Goal: Book appointment/travel/reservation

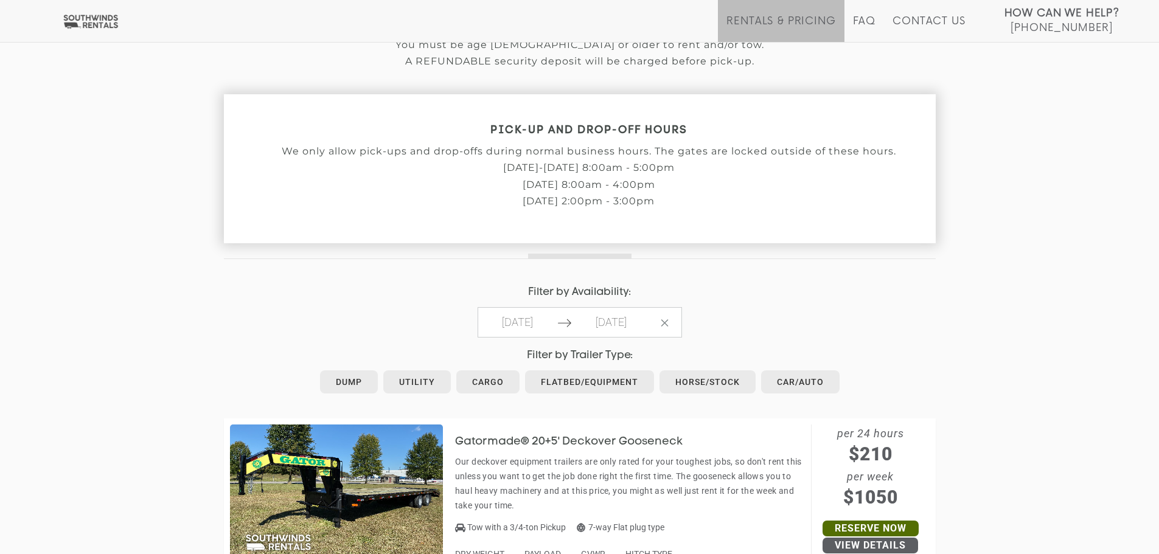
scroll to position [365, 0]
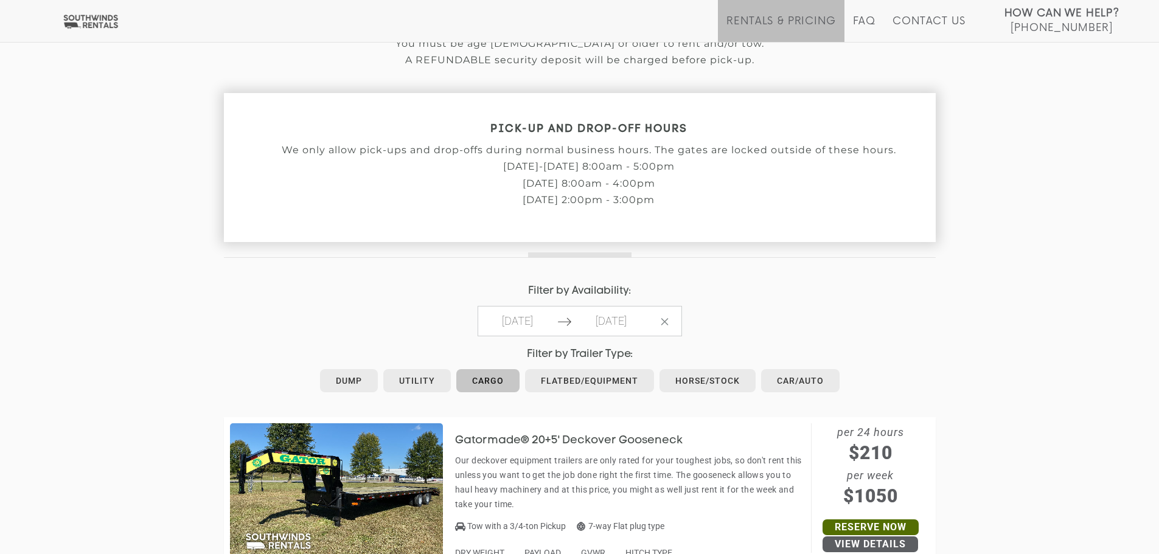
click at [478, 380] on link "Cargo" at bounding box center [487, 380] width 63 height 23
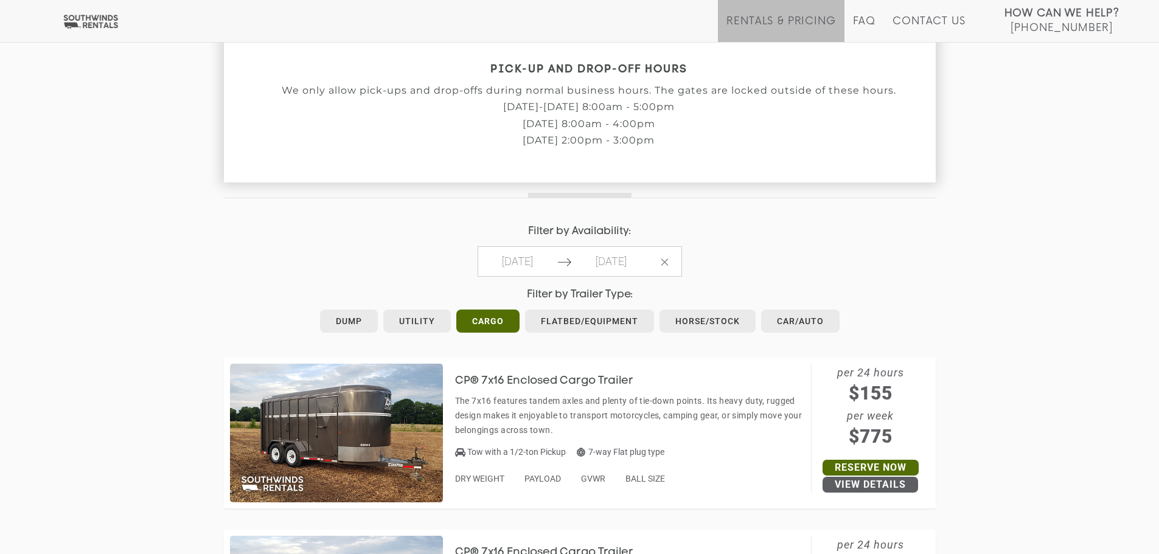
scroll to position [426, 0]
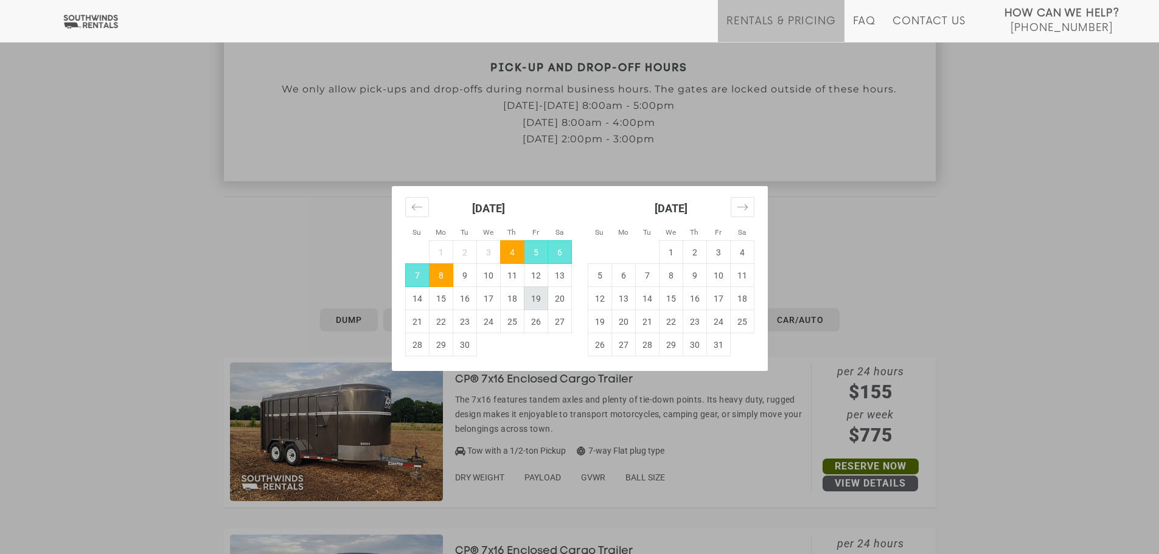
click at [537, 295] on td "19" at bounding box center [536, 298] width 24 height 23
type input "2025-09-19"
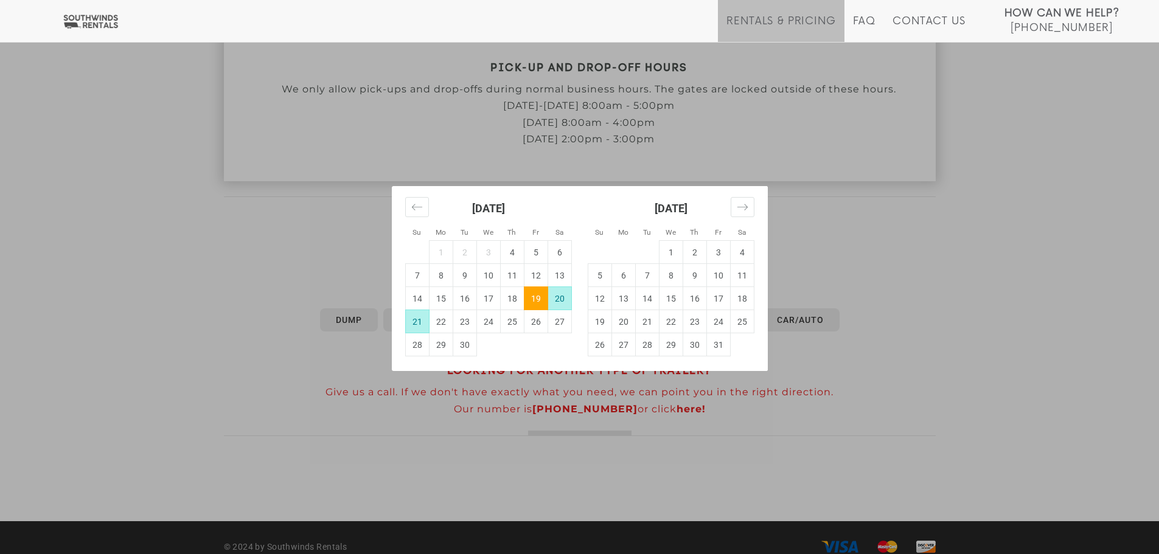
click at [422, 321] on td "21" at bounding box center [417, 321] width 24 height 23
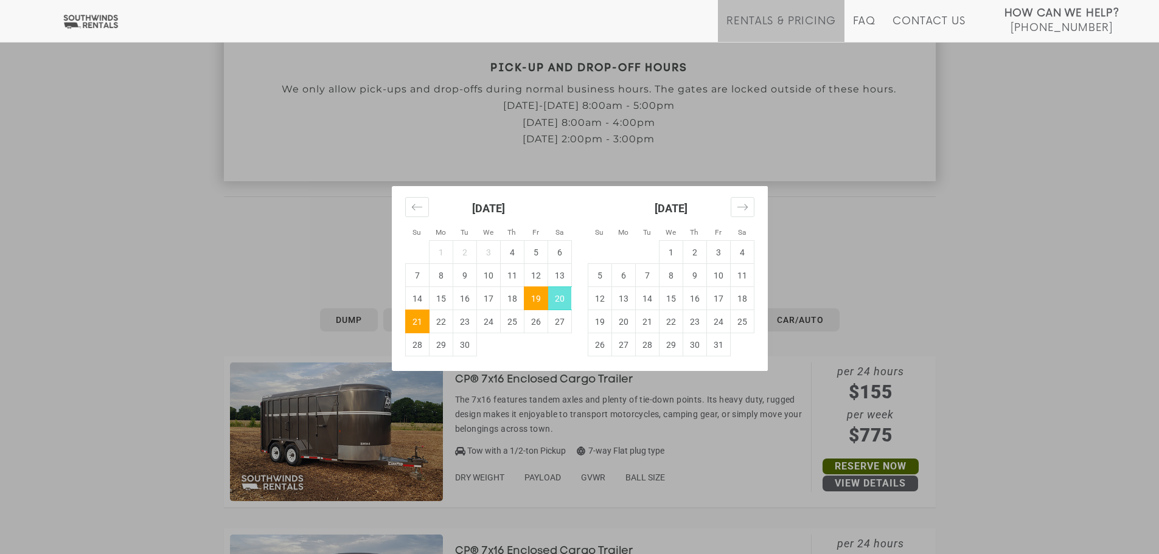
click at [412, 319] on td "21" at bounding box center [417, 321] width 24 height 23
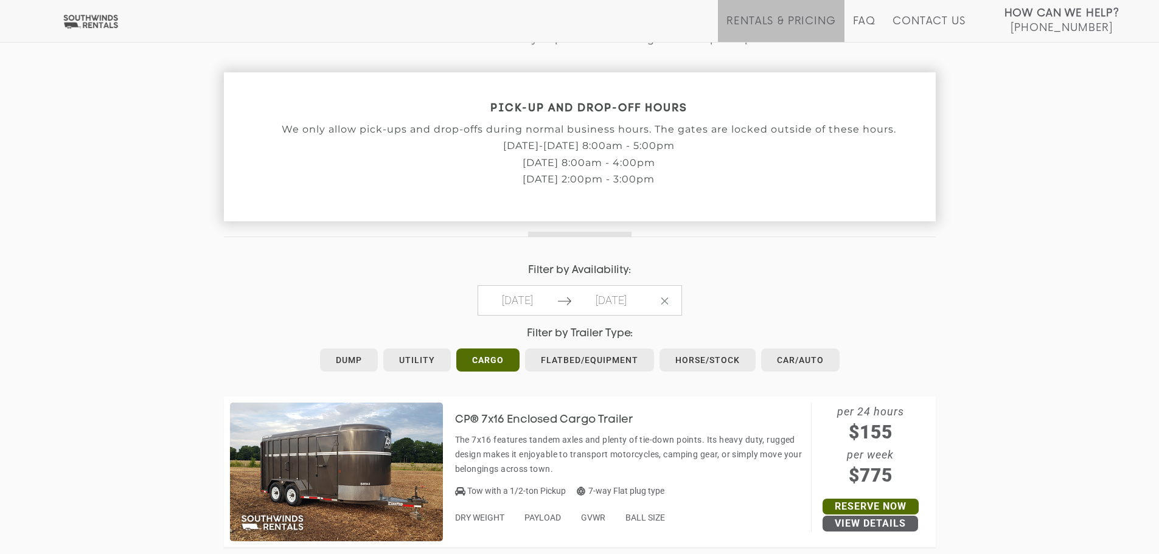
scroll to position [487, 0]
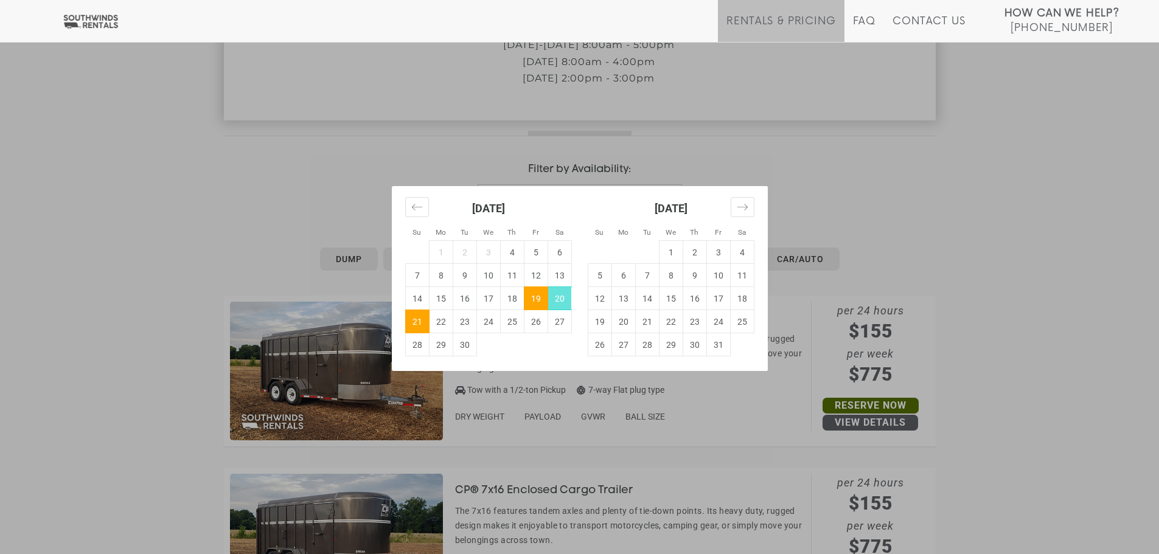
click at [539, 297] on td "19" at bounding box center [536, 298] width 24 height 23
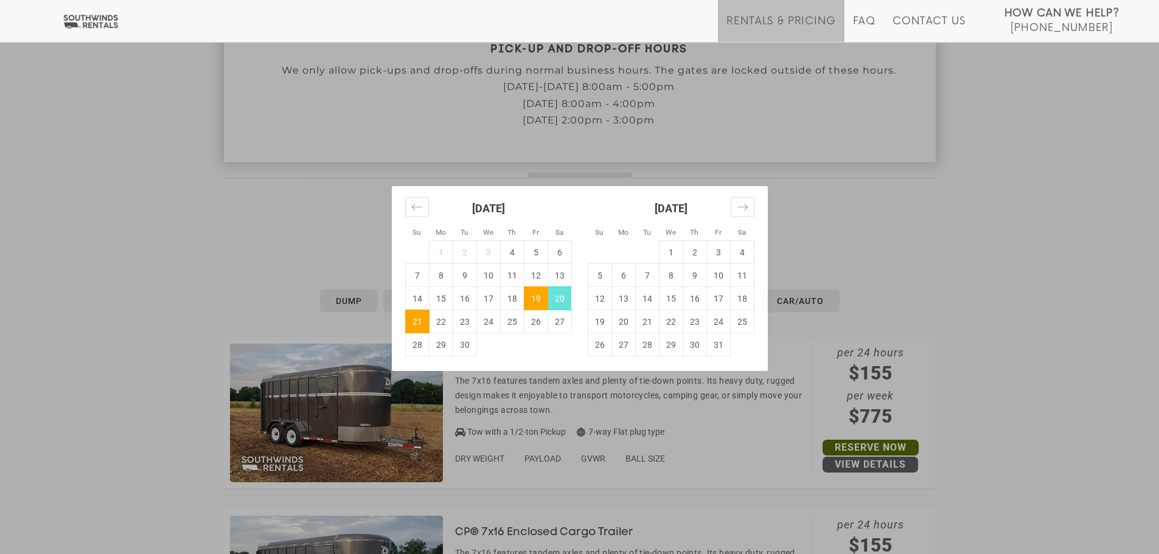
click at [532, 292] on td "19" at bounding box center [536, 298] width 24 height 23
click at [562, 302] on td "20" at bounding box center [560, 298] width 24 height 23
type input "[DATE]"
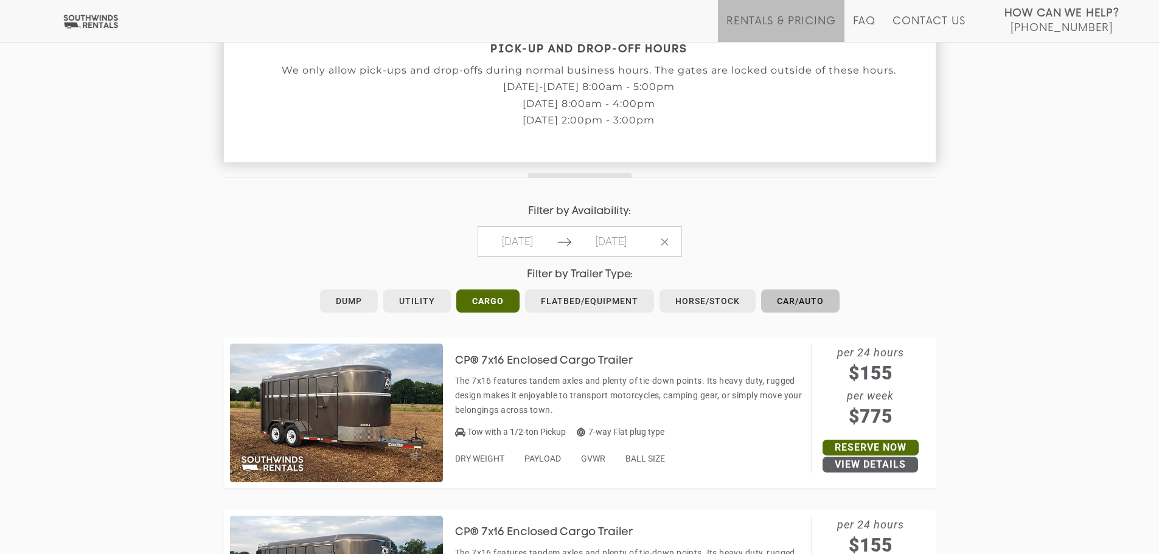
click at [803, 302] on link "Car/Auto" at bounding box center [800, 301] width 79 height 23
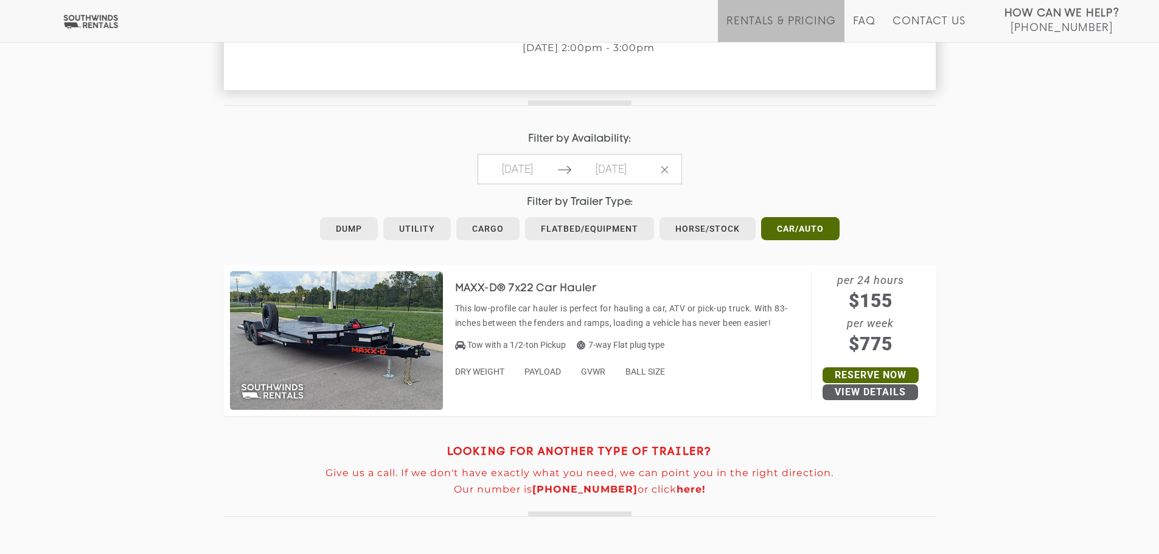
scroll to position [548, 0]
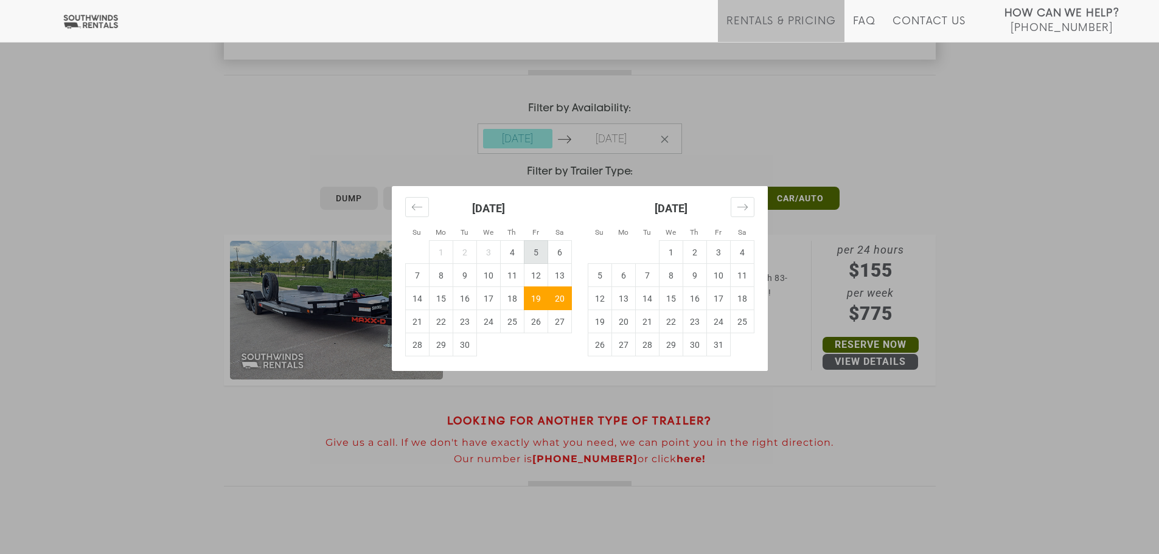
click at [536, 251] on td "5" at bounding box center [536, 252] width 24 height 23
type input "[DATE]"
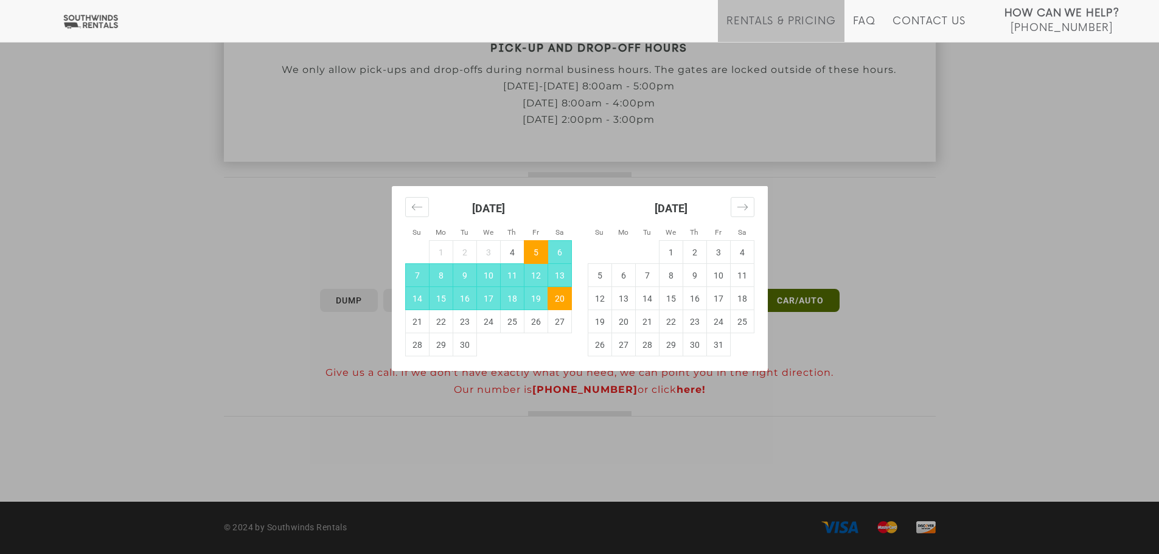
scroll to position [445, 0]
click at [562, 253] on td "6" at bounding box center [560, 252] width 24 height 23
type input "[DATE]"
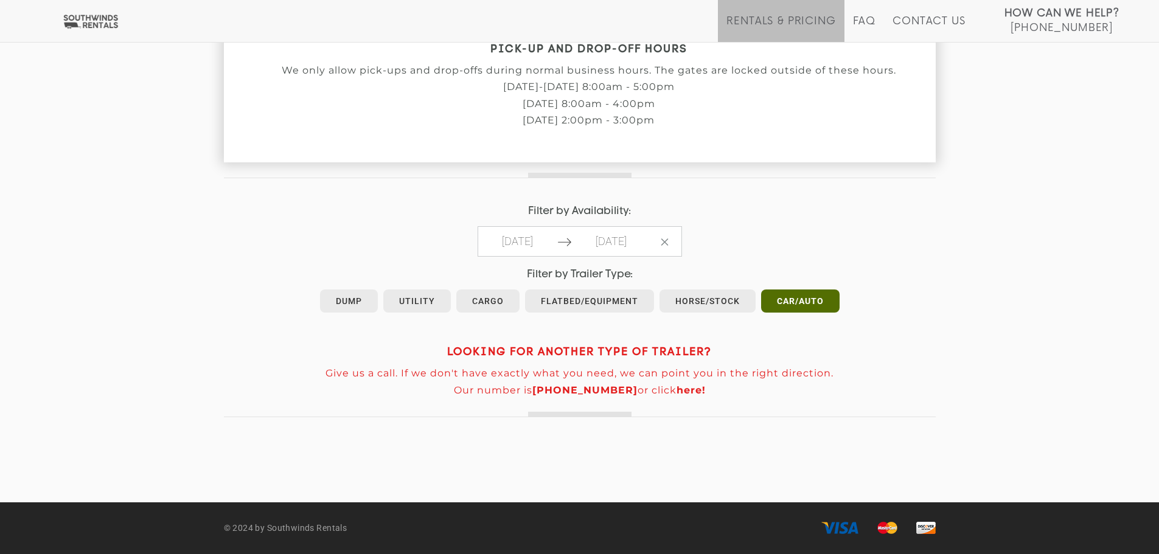
click at [850, 340] on header "LOOKING FOR ANOTHER TYPE OF TRAILER? Give us a call. If we don't have exactly w…" at bounding box center [580, 366] width 712 height 101
click at [548, 302] on link "Flatbed/Equipment" at bounding box center [589, 301] width 129 height 23
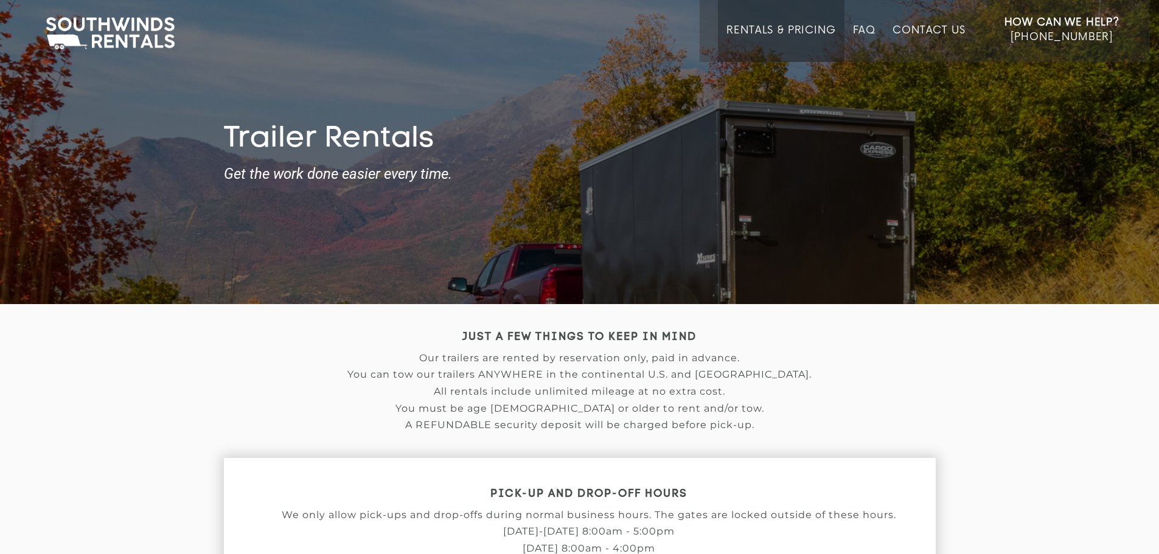
type input "2025-09-05"
type input "2025-09-06"
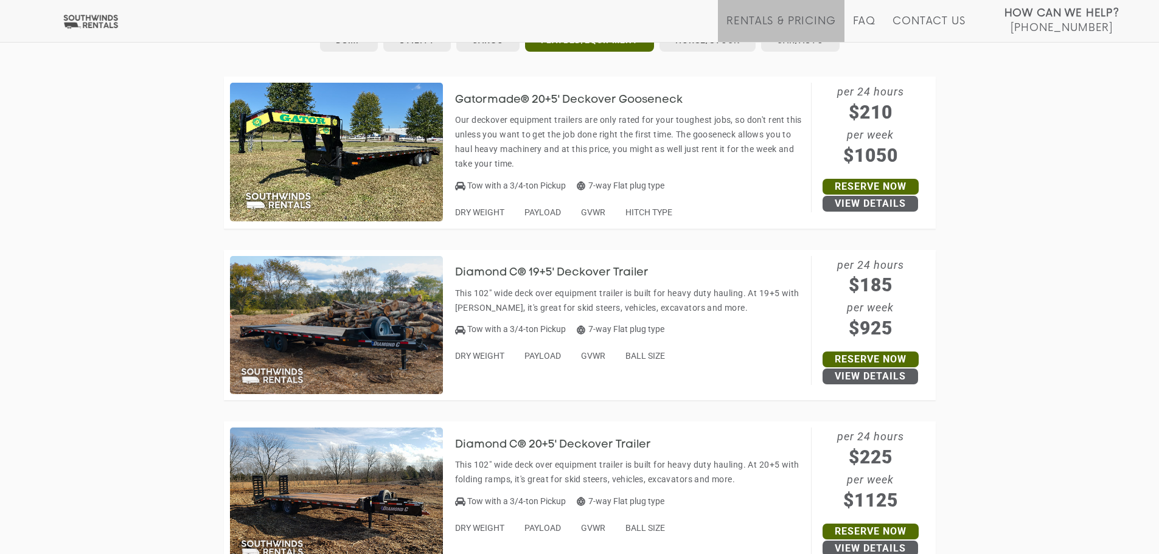
scroll to position [669, 0]
